Goal: Task Accomplishment & Management: Manage account settings

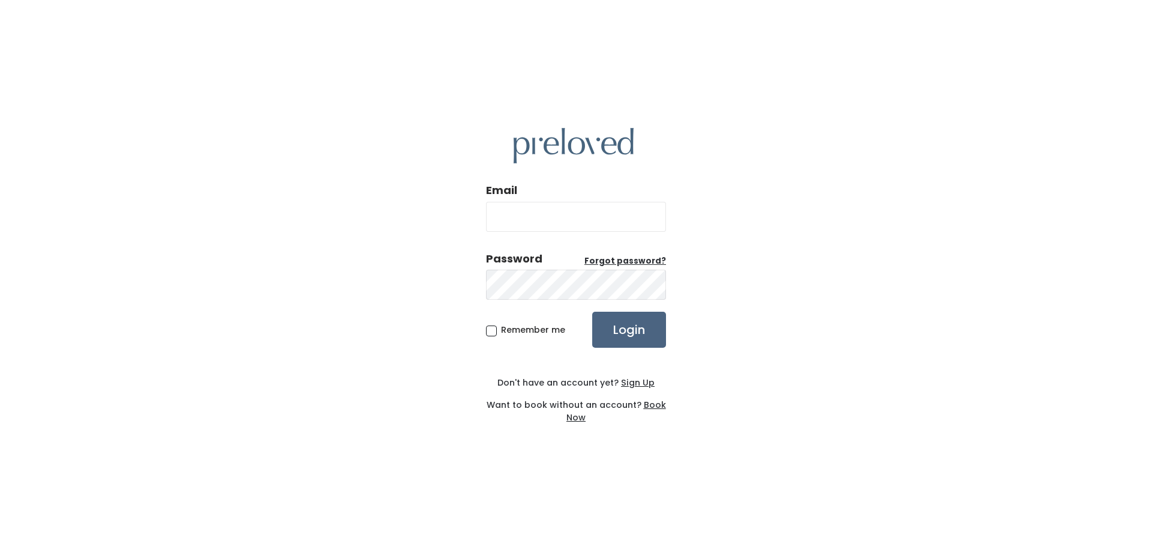
type input "[EMAIL_ADDRESS][DOMAIN_NAME]"
click at [648, 328] on input "Login" at bounding box center [629, 329] width 74 height 36
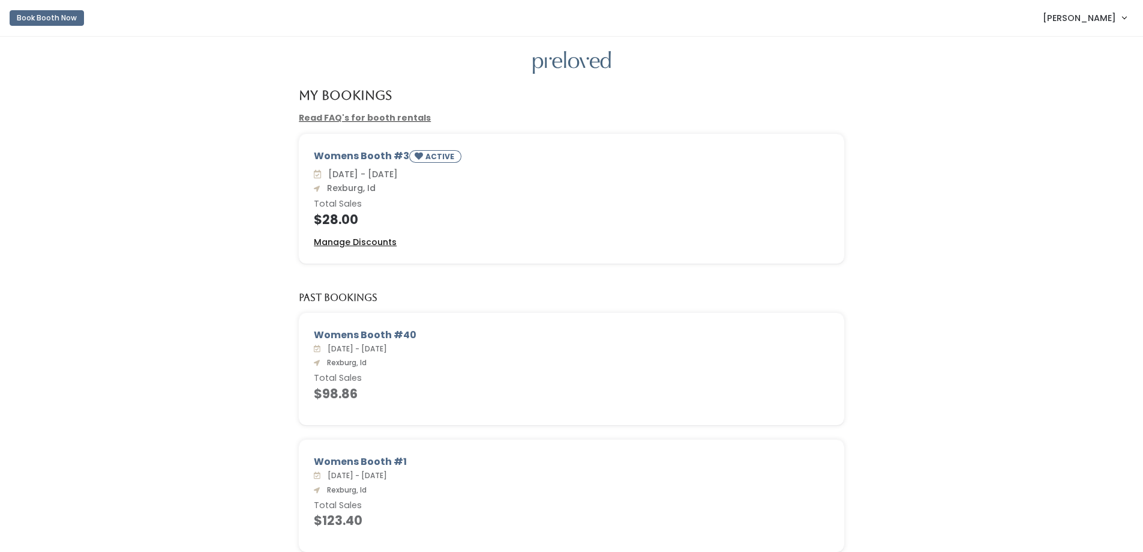
click at [346, 241] on u "Manage Discounts" at bounding box center [355, 242] width 83 height 12
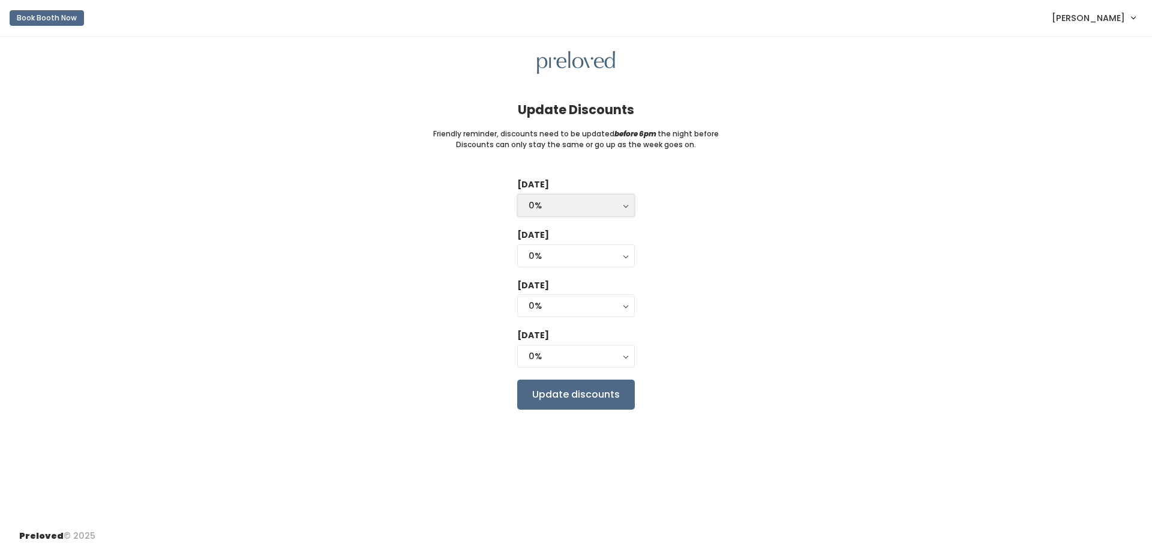
click at [602, 207] on div "0%" at bounding box center [576, 205] width 95 height 13
click at [583, 249] on link "25%" at bounding box center [576, 254] width 116 height 22
select select "25%"
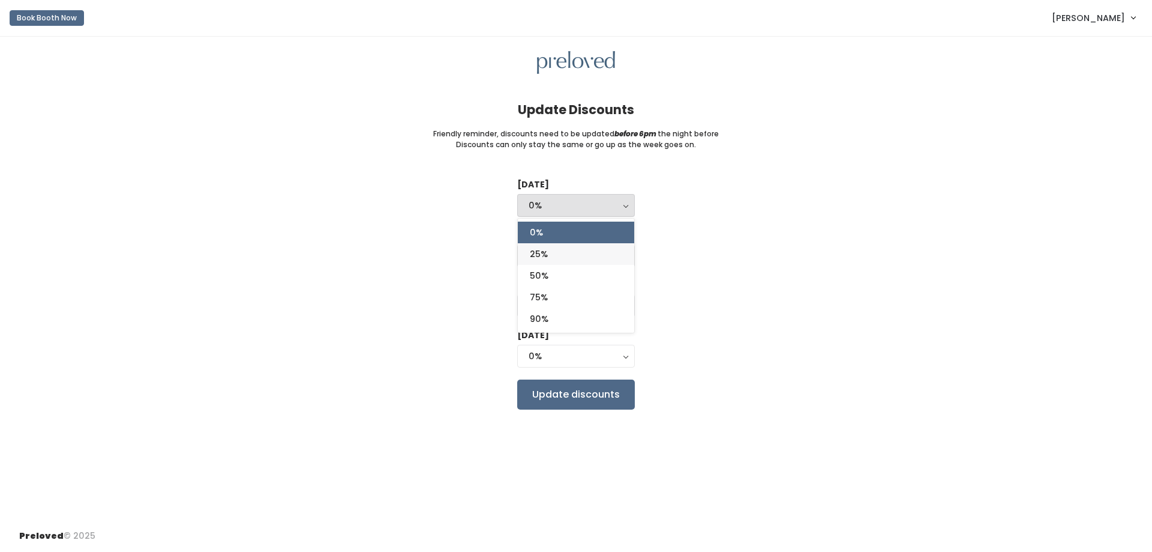
select select "25%"
click at [586, 257] on div "25%" at bounding box center [576, 255] width 95 height 13
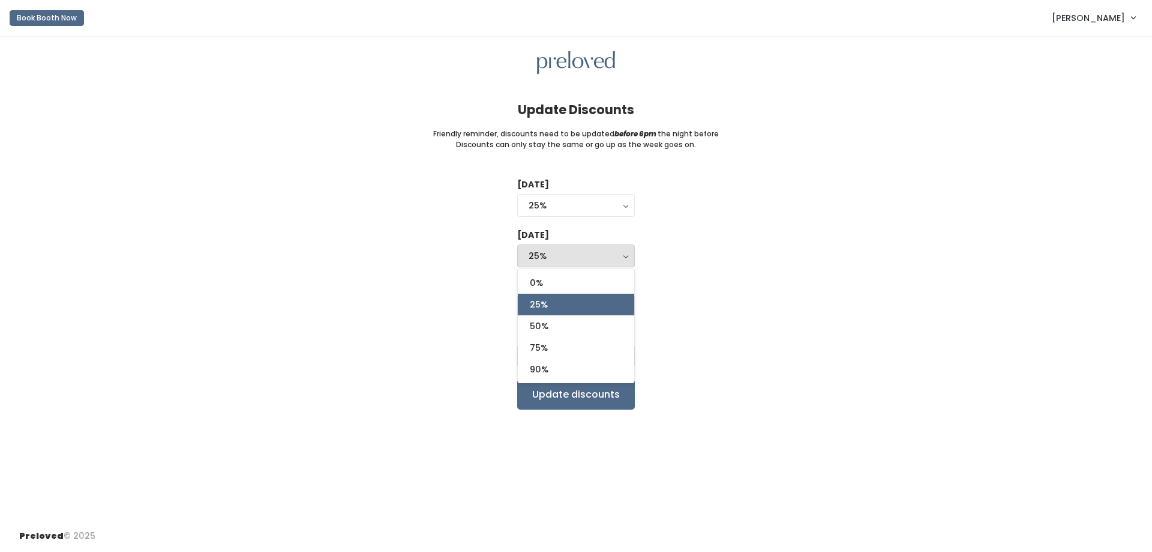
click at [627, 259] on button "25%" at bounding box center [576, 255] width 118 height 23
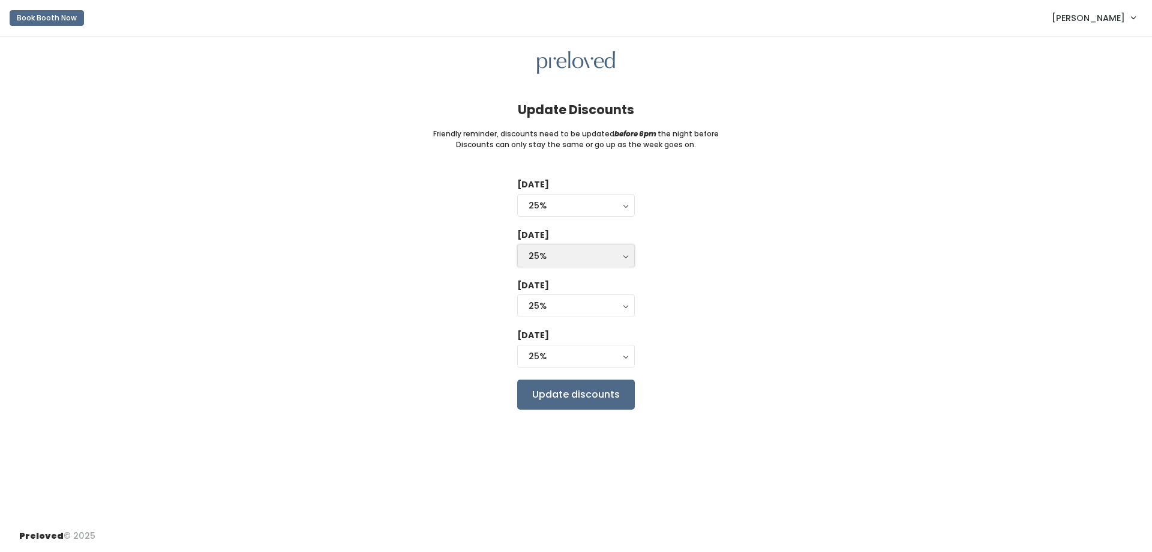
click at [627, 259] on button "25%" at bounding box center [576, 255] width 118 height 23
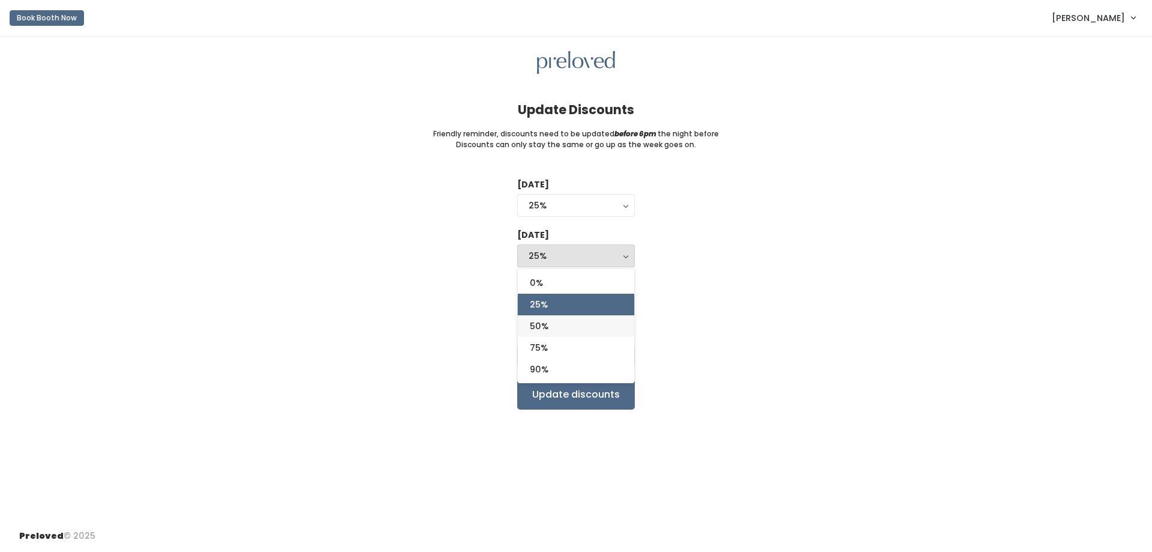
click at [593, 326] on link "50%" at bounding box center [576, 326] width 116 height 22
select select "50%"
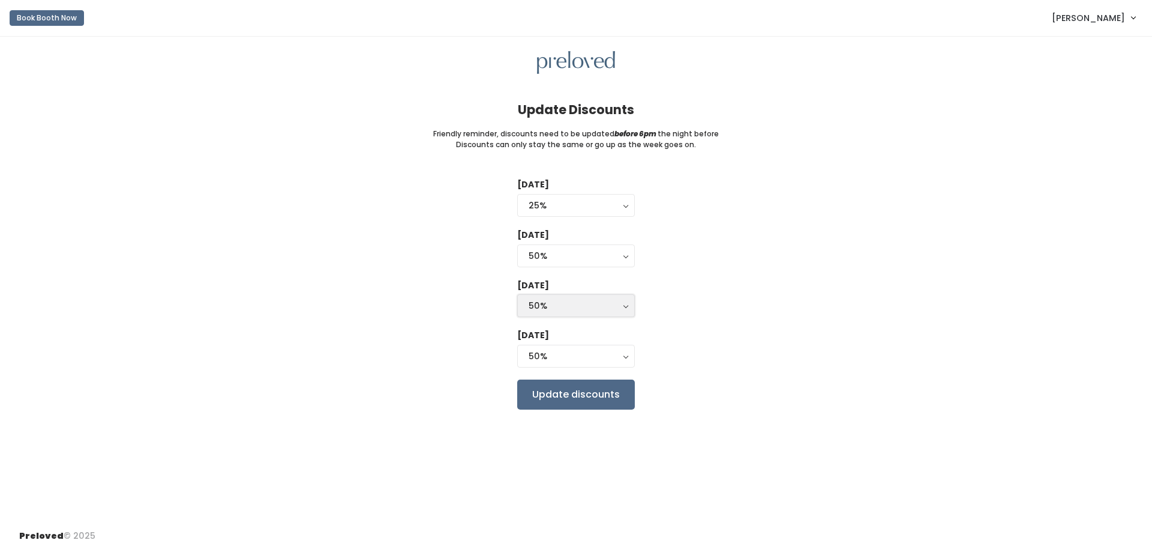
click at [627, 308] on button "50%" at bounding box center [576, 305] width 118 height 23
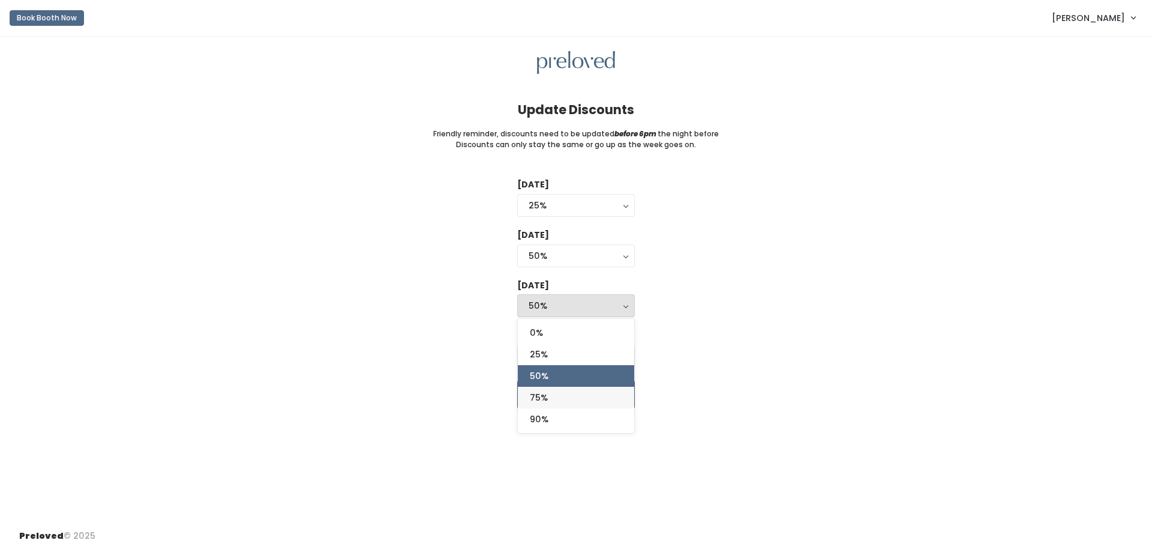
click at [543, 391] on link "75%" at bounding box center [576, 397] width 116 height 22
select select "75%"
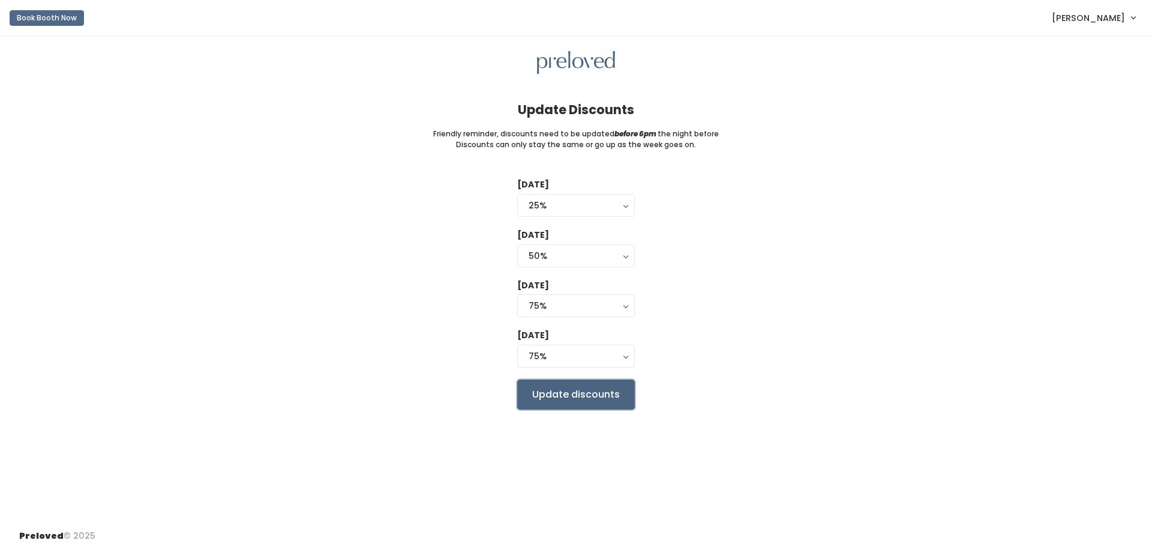
click at [598, 397] on input "Update discounts" at bounding box center [576, 394] width 118 height 30
